Goal: Information Seeking & Learning: Learn about a topic

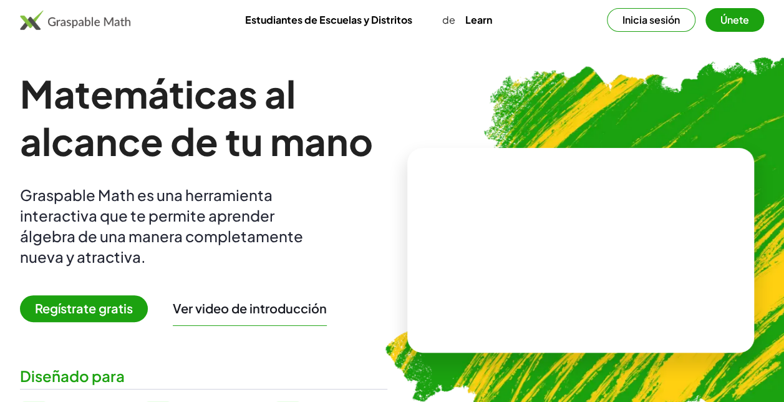
click at [653, 19] on button "Inicia sesión" at bounding box center [651, 20] width 89 height 24
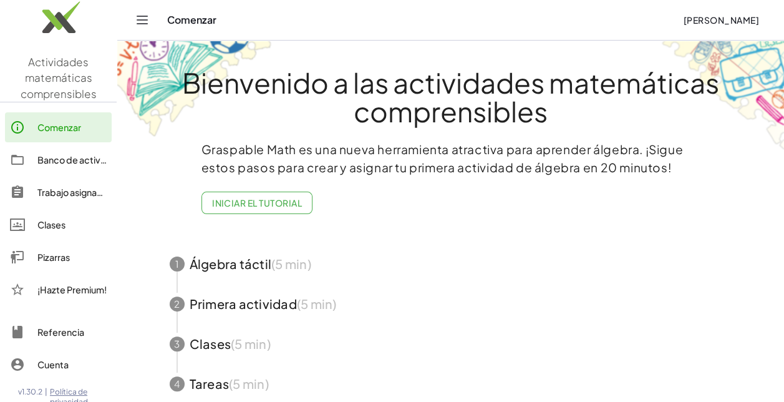
drag, startPoint x: 566, startPoint y: 0, endPoint x: 397, endPoint y: 163, distance: 235.6
click at [397, 163] on p "Graspable Math es una nueva herramienta atractiva para aprender álgebra. ¡Sigue…" at bounding box center [450, 158] width 499 height 36
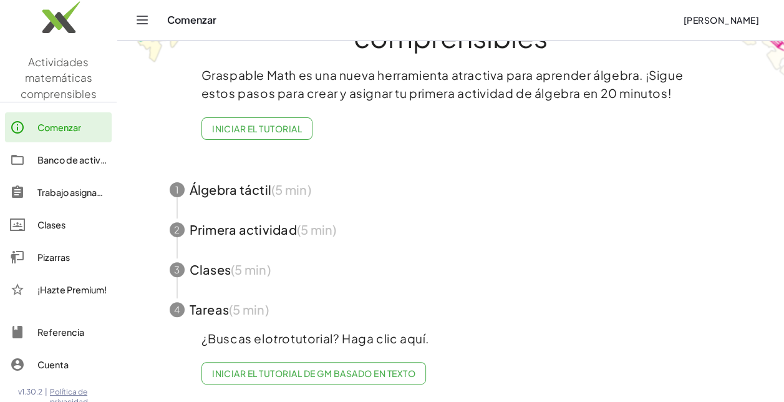
scroll to position [0, 1]
click at [69, 170] on link "Banco de actividades" at bounding box center [58, 160] width 107 height 30
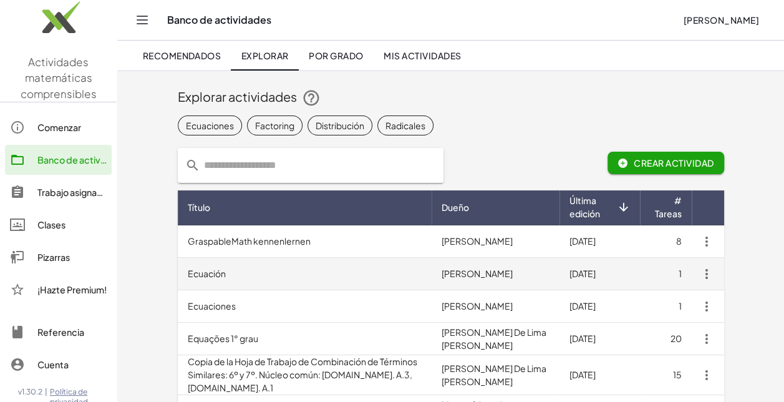
click at [236, 278] on td "Ecuación" at bounding box center [305, 274] width 255 height 32
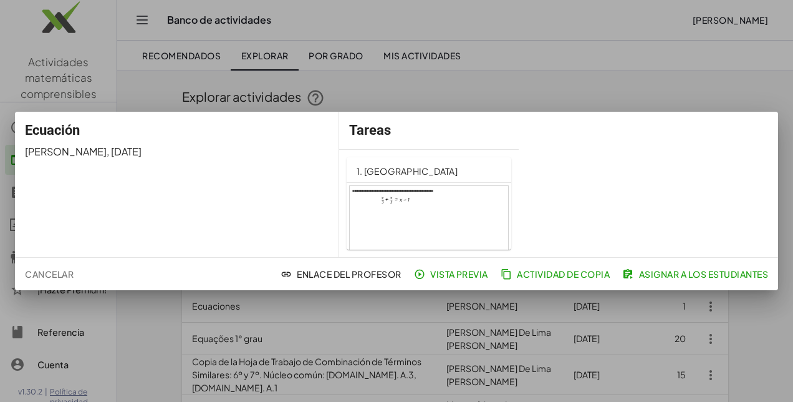
click at [440, 274] on font "Vista previa" at bounding box center [459, 273] width 58 height 11
